Goal: Task Accomplishment & Management: Use online tool/utility

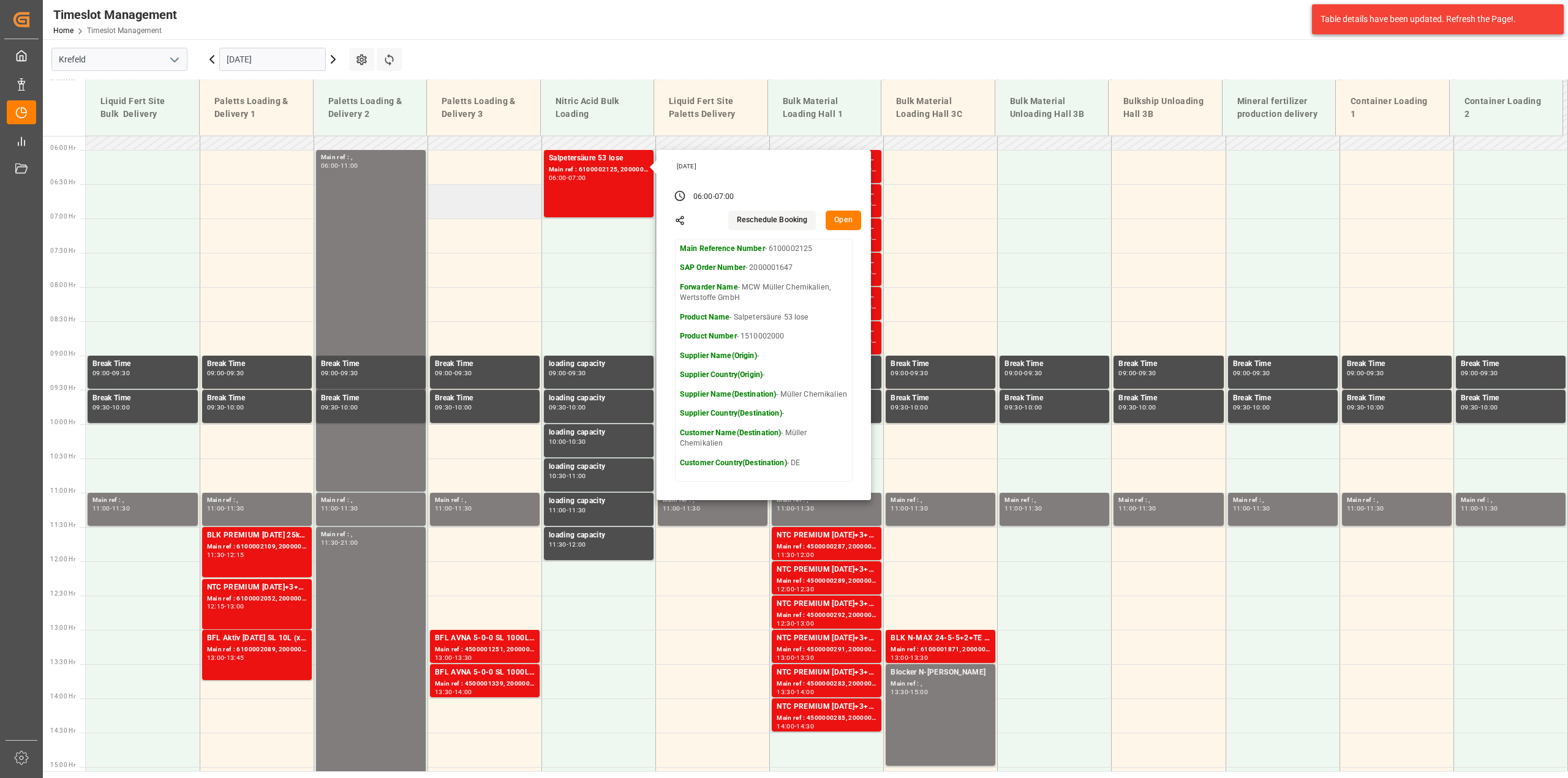
scroll to position [370, 0]
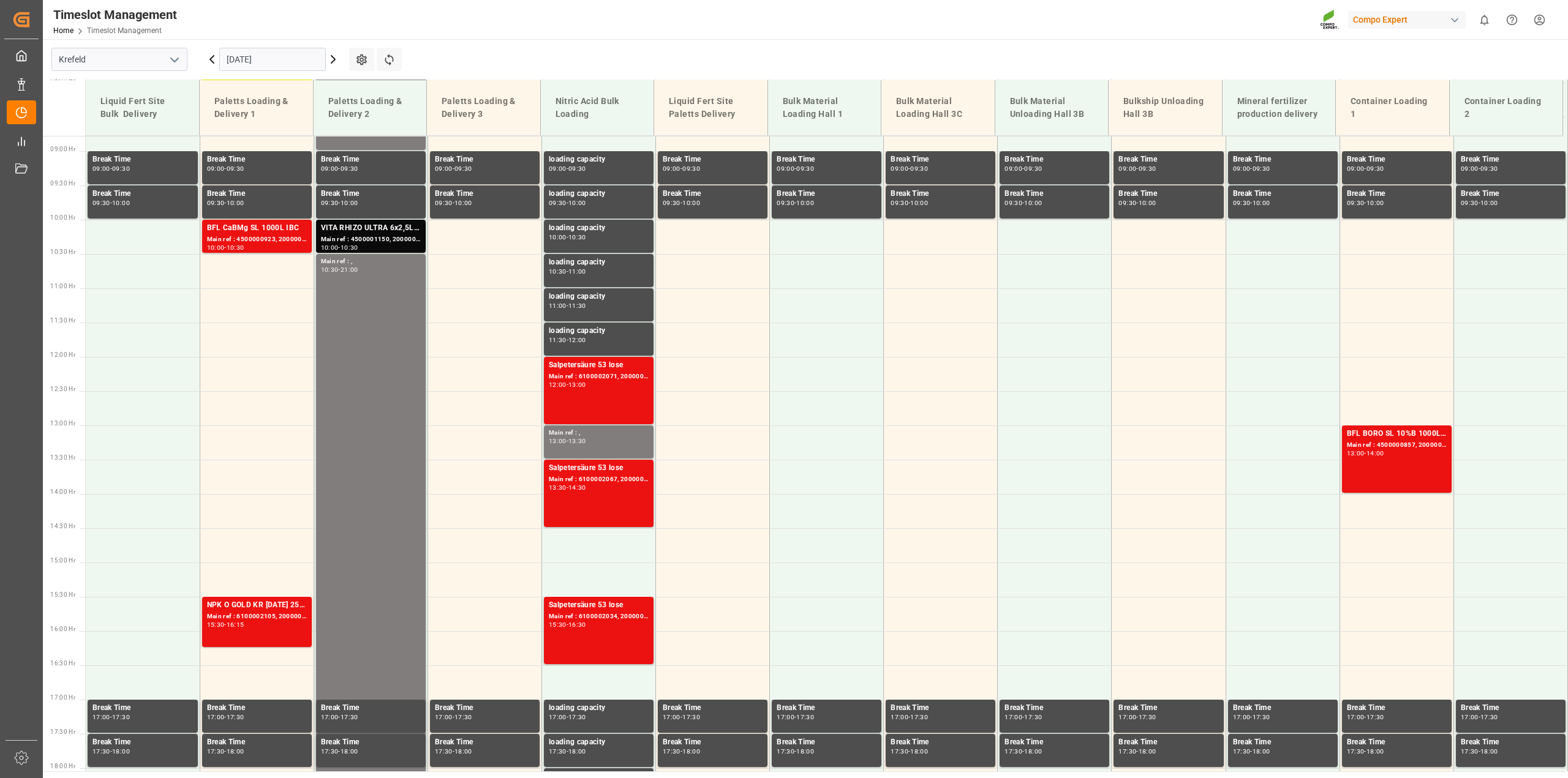
scroll to position [622, 0]
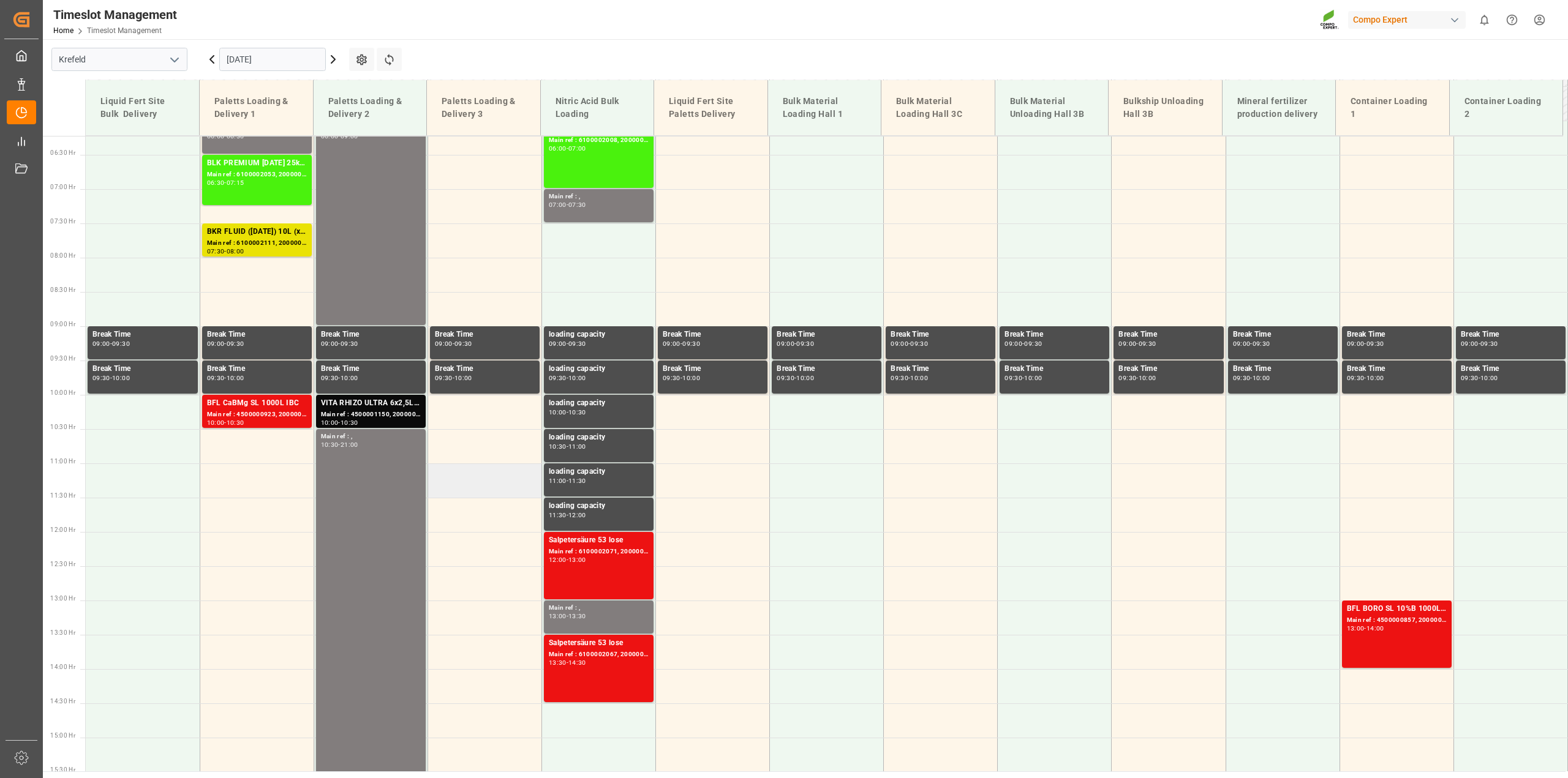
scroll to position [378, 0]
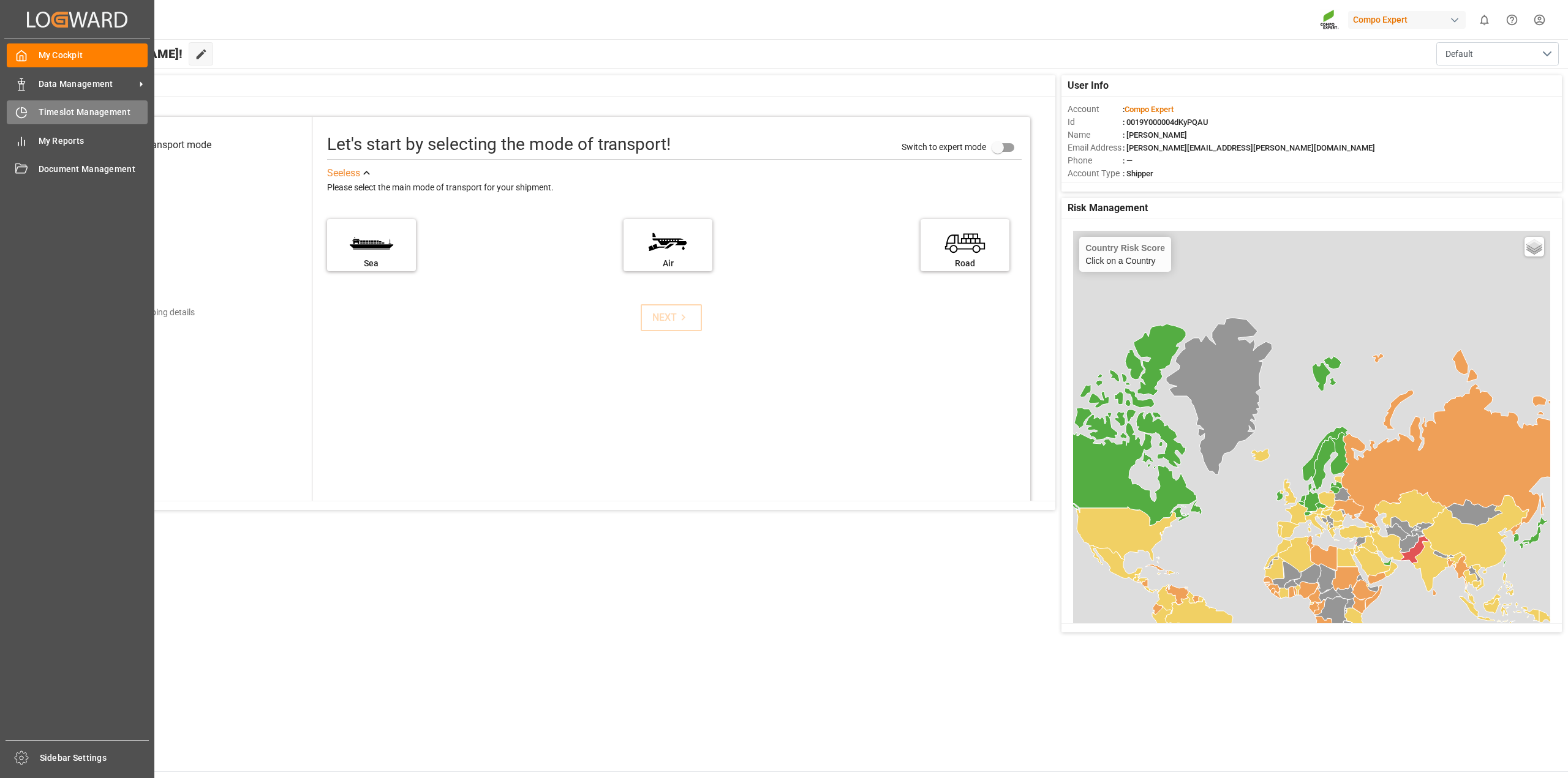
click at [67, 113] on span "Timeslot Management" at bounding box center [94, 113] width 110 height 13
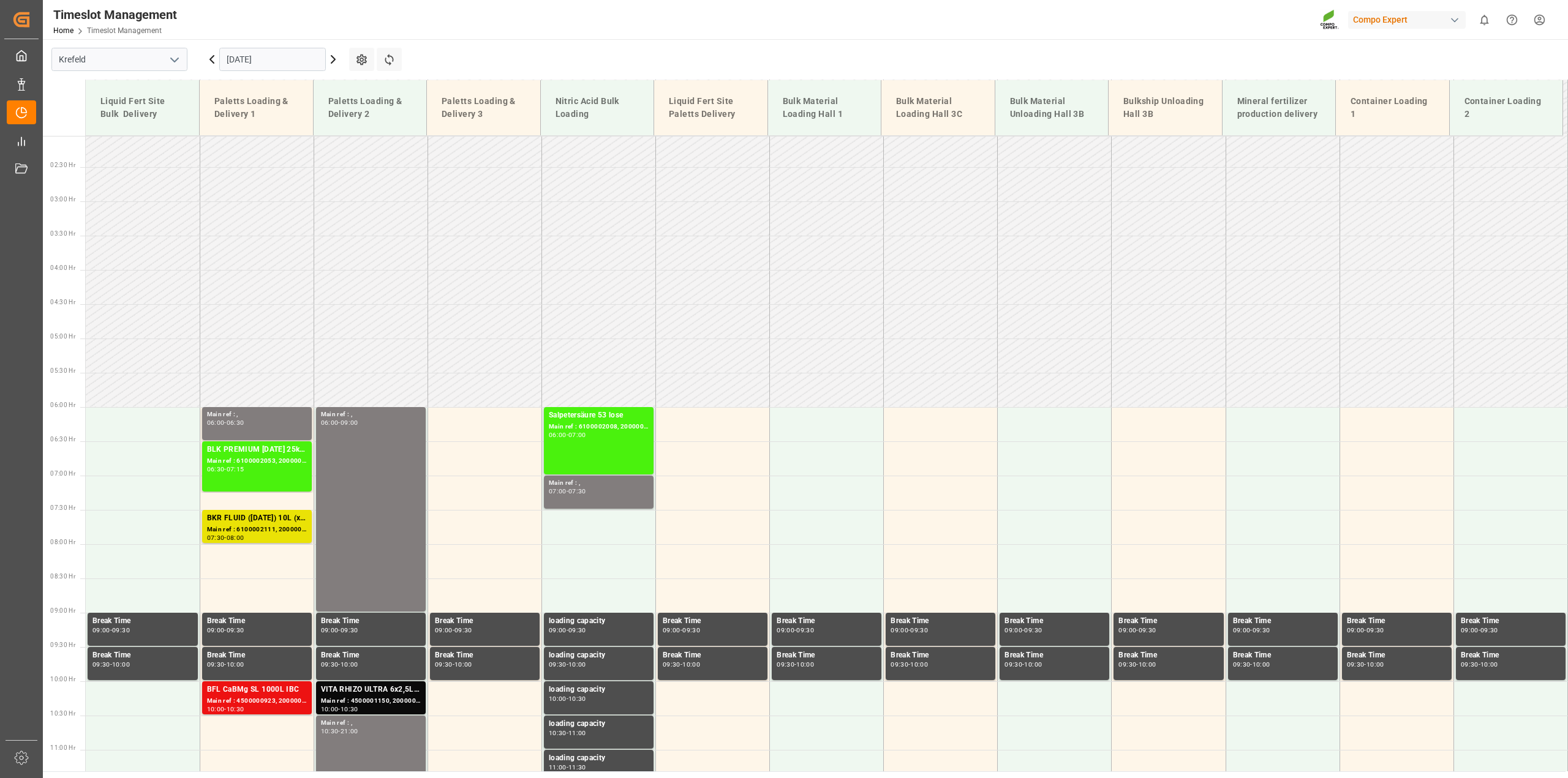
scroll to position [140, 0]
click at [336, 63] on icon at bounding box center [333, 60] width 15 height 15
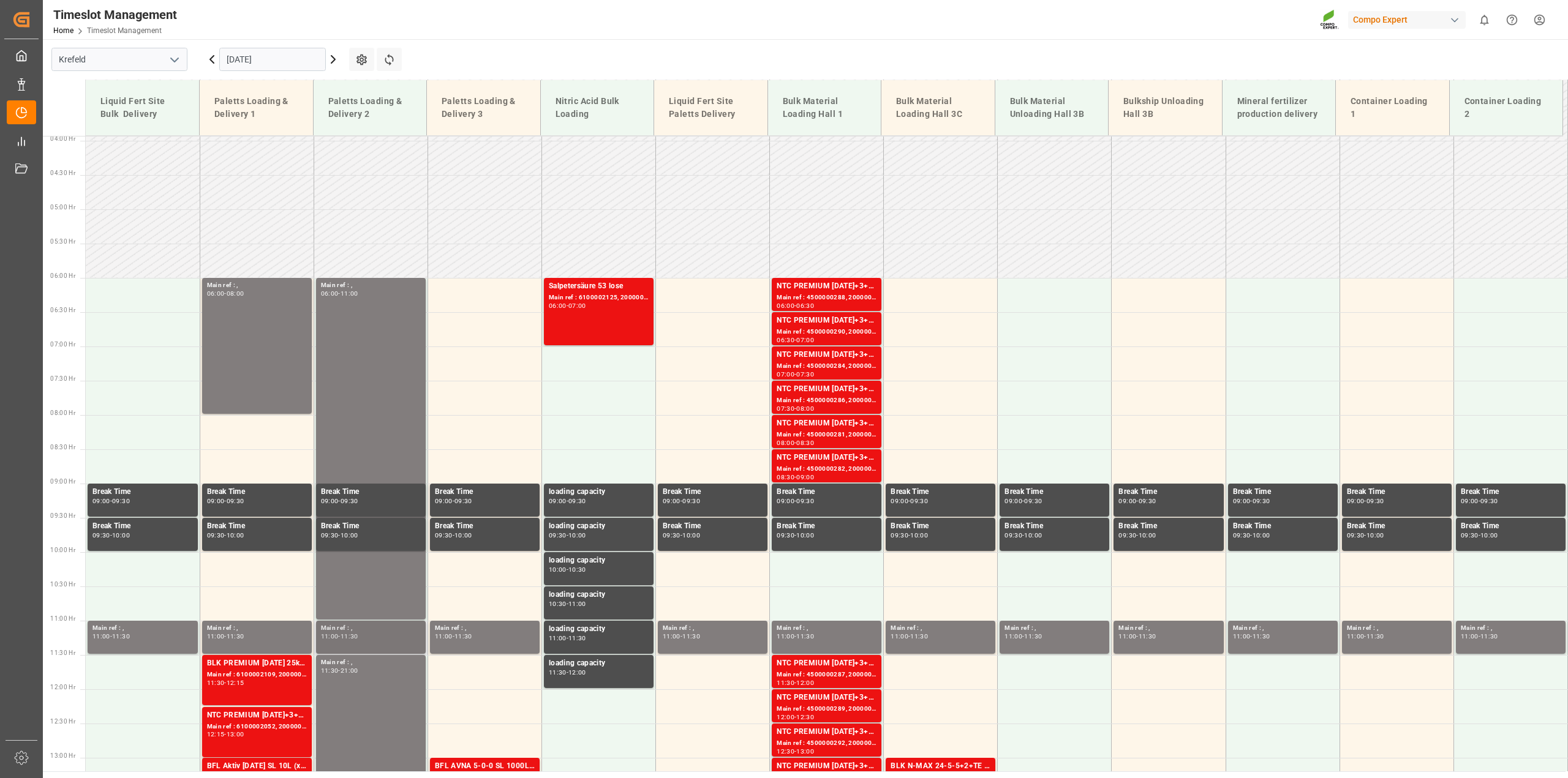
scroll to position [262, 0]
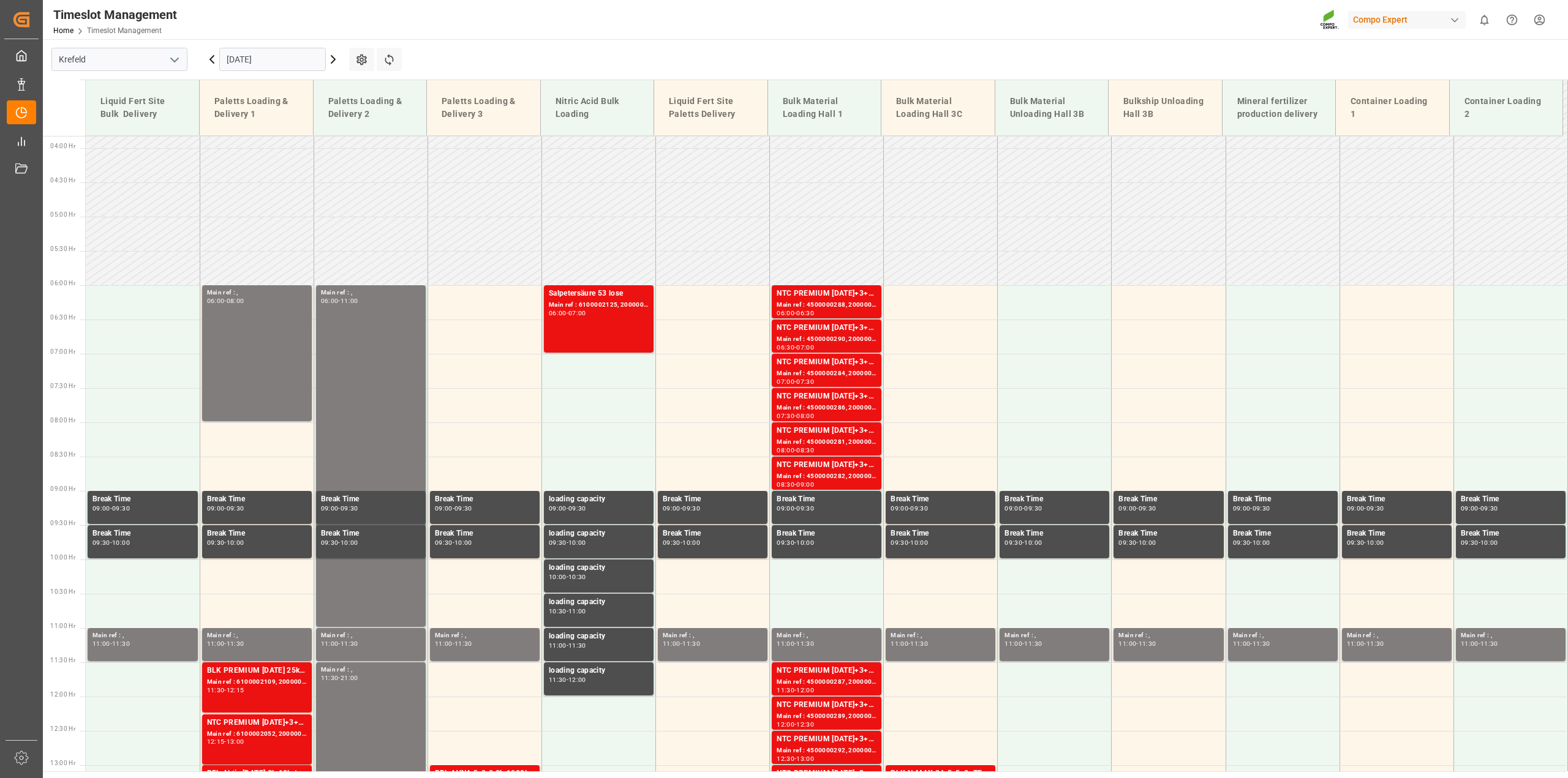
click at [335, 58] on icon at bounding box center [333, 60] width 15 height 15
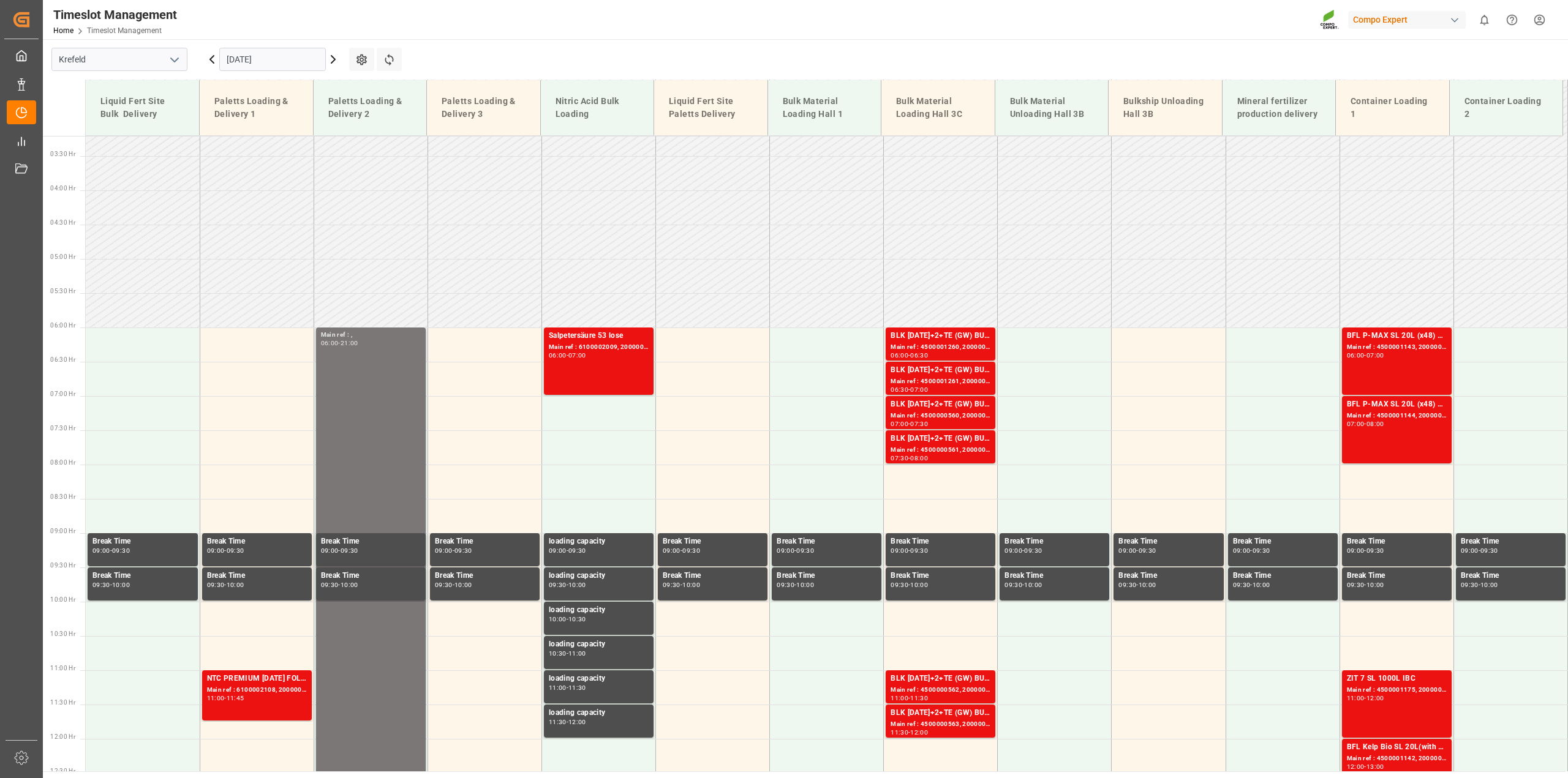
scroll to position [201, 0]
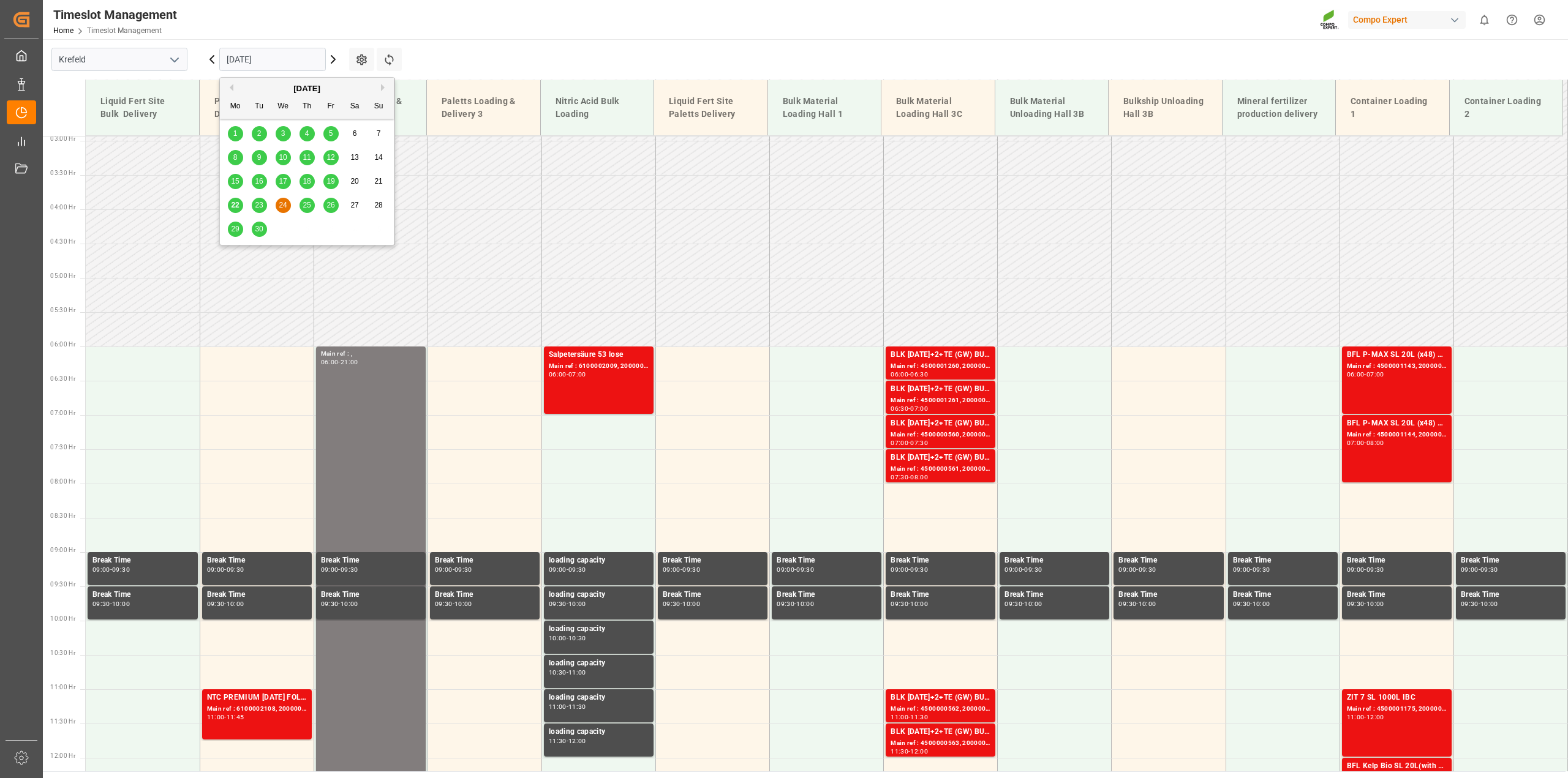
click at [290, 62] on input "24.09.2025" at bounding box center [273, 59] width 107 height 24
click at [636, 367] on div "Main ref : 6100002009, 2000001541" at bounding box center [598, 366] width 99 height 10
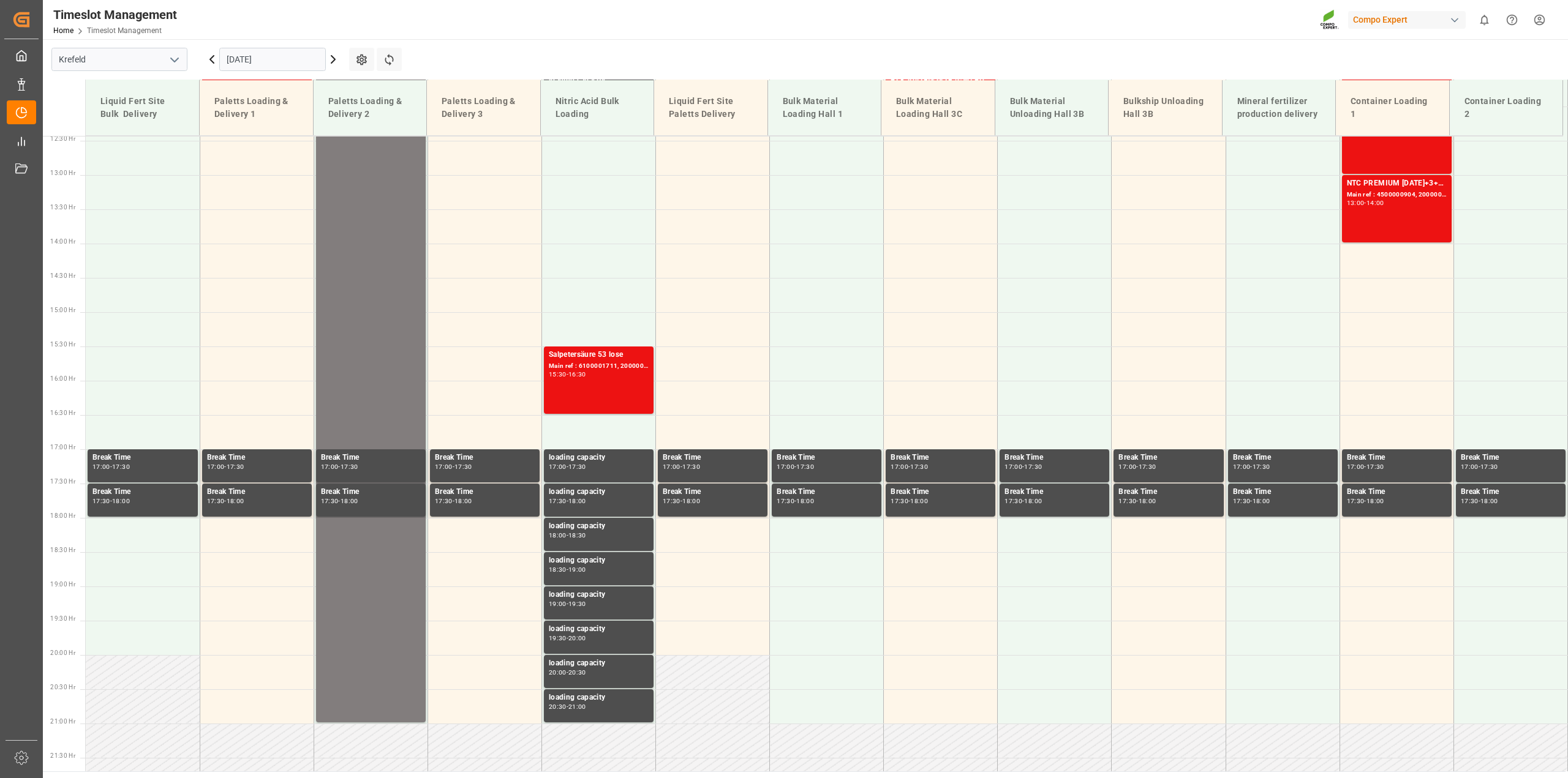
scroll to position [875, 0]
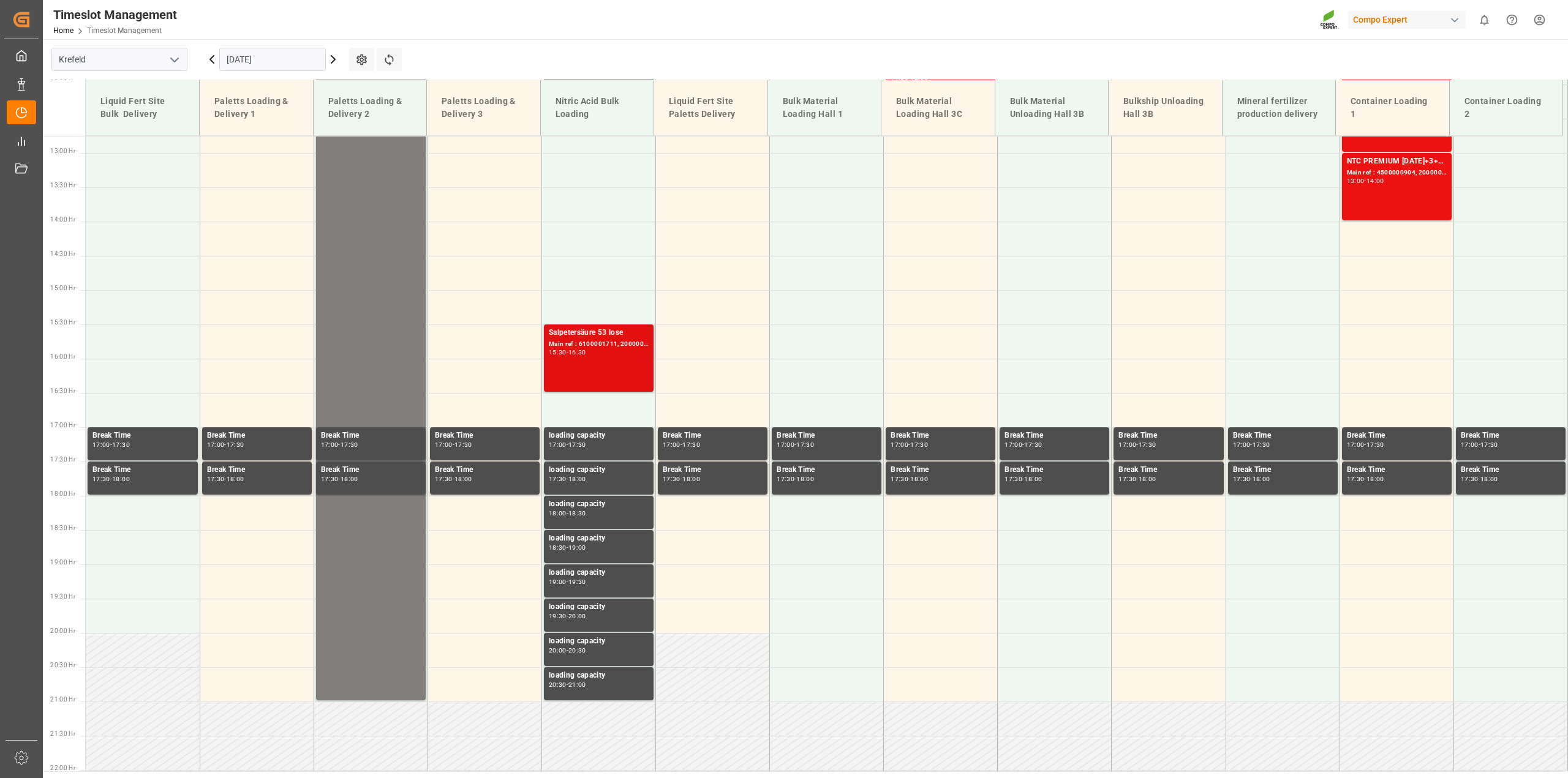
click at [640, 345] on div "Main ref : 6100001711, 2000001422" at bounding box center [598, 344] width 99 height 10
